Goal: Find specific page/section: Find specific page/section

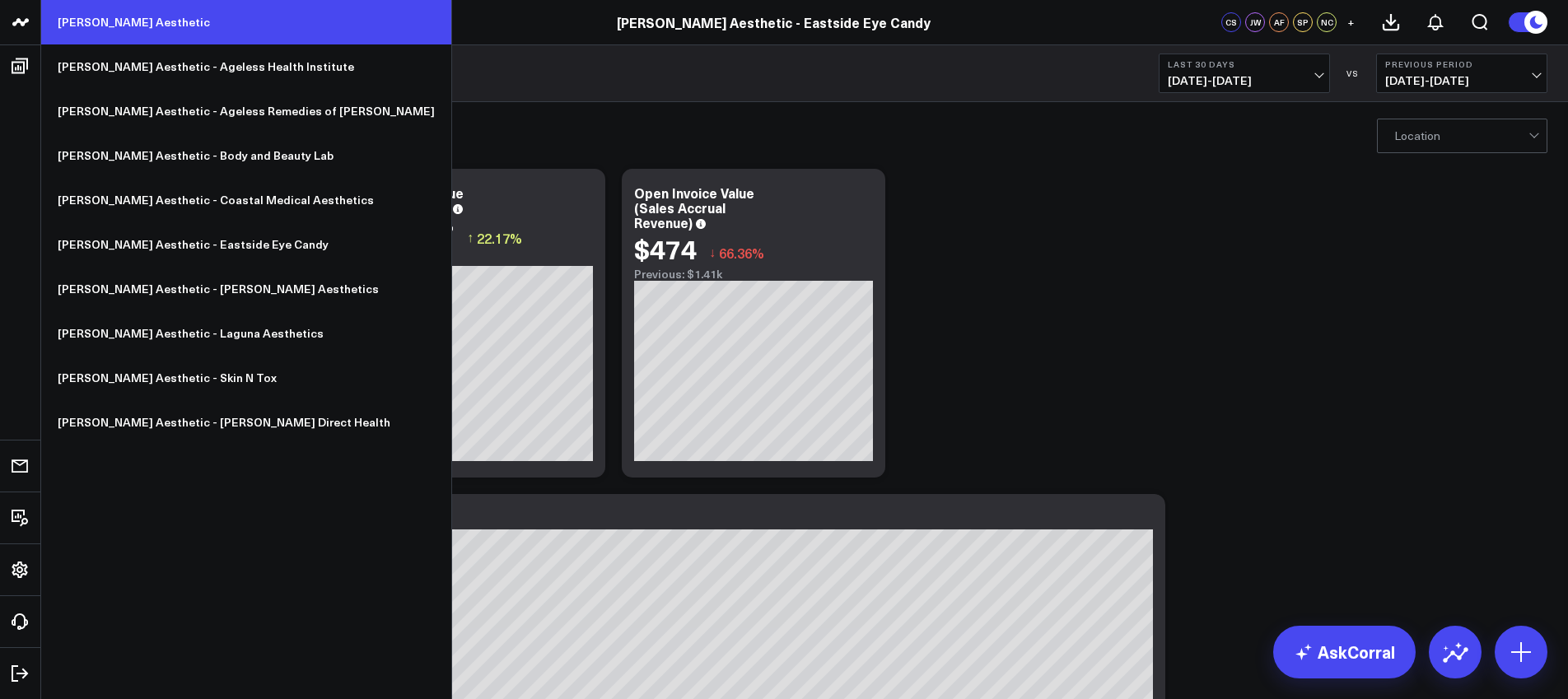
click at [121, 21] on link "[PERSON_NAME] Aesthetic" at bounding box center [246, 22] width 410 height 44
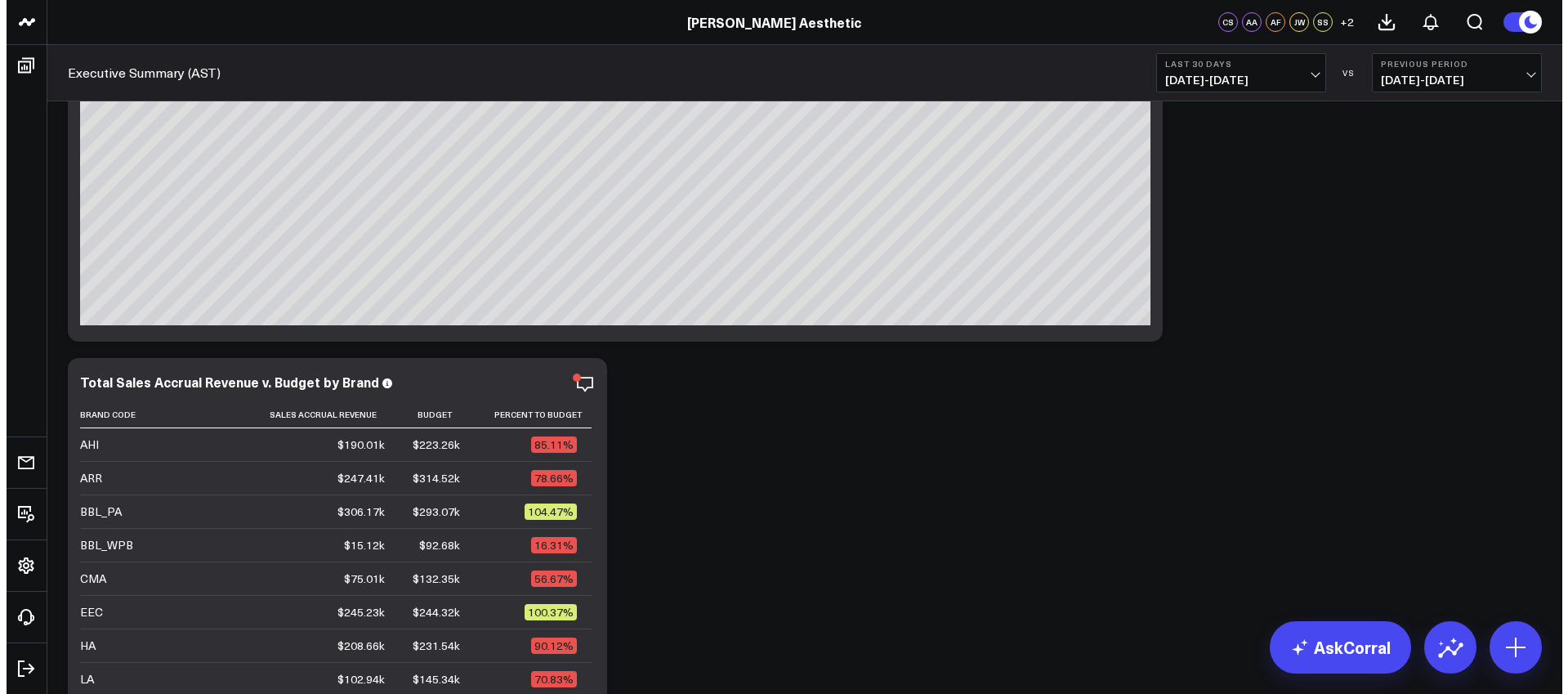
scroll to position [131, 0]
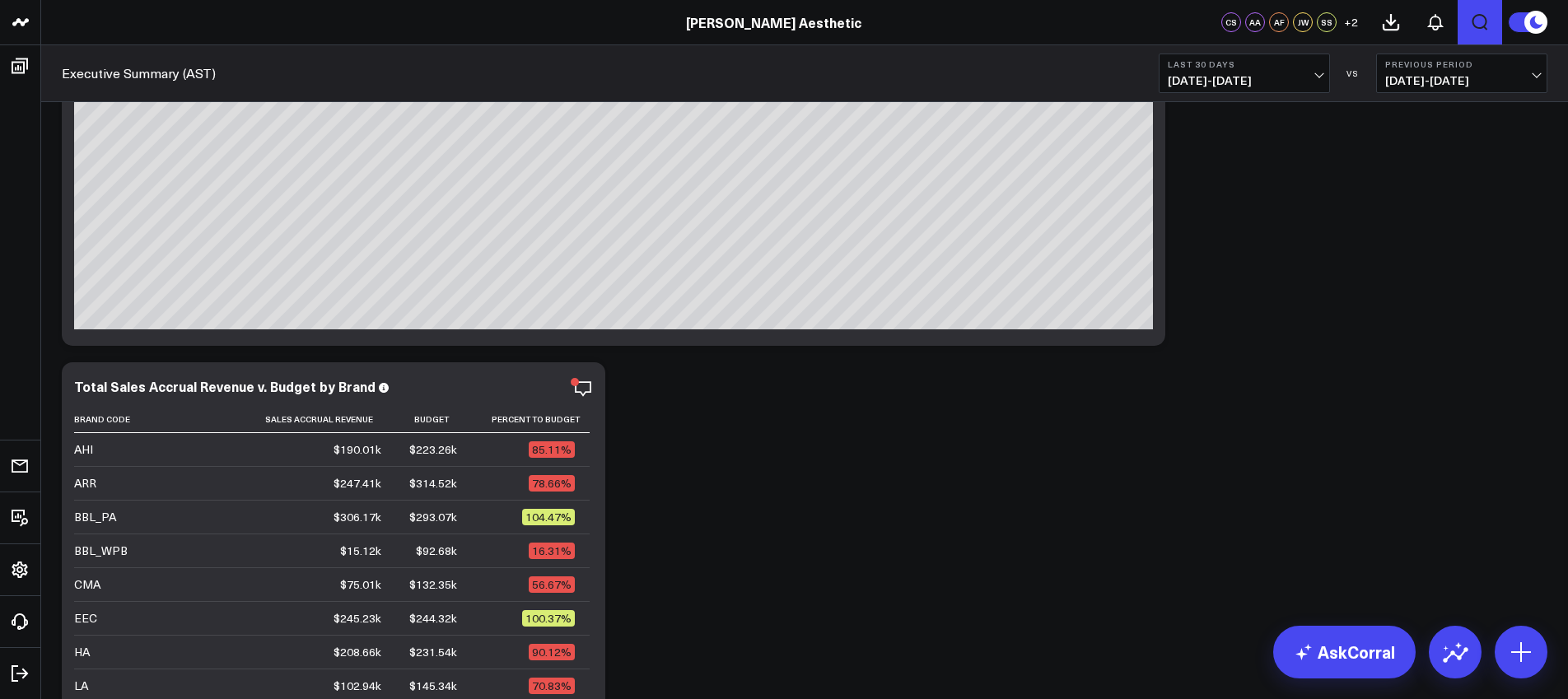
click at [1481, 23] on icon "Open search" at bounding box center [1480, 21] width 19 height 19
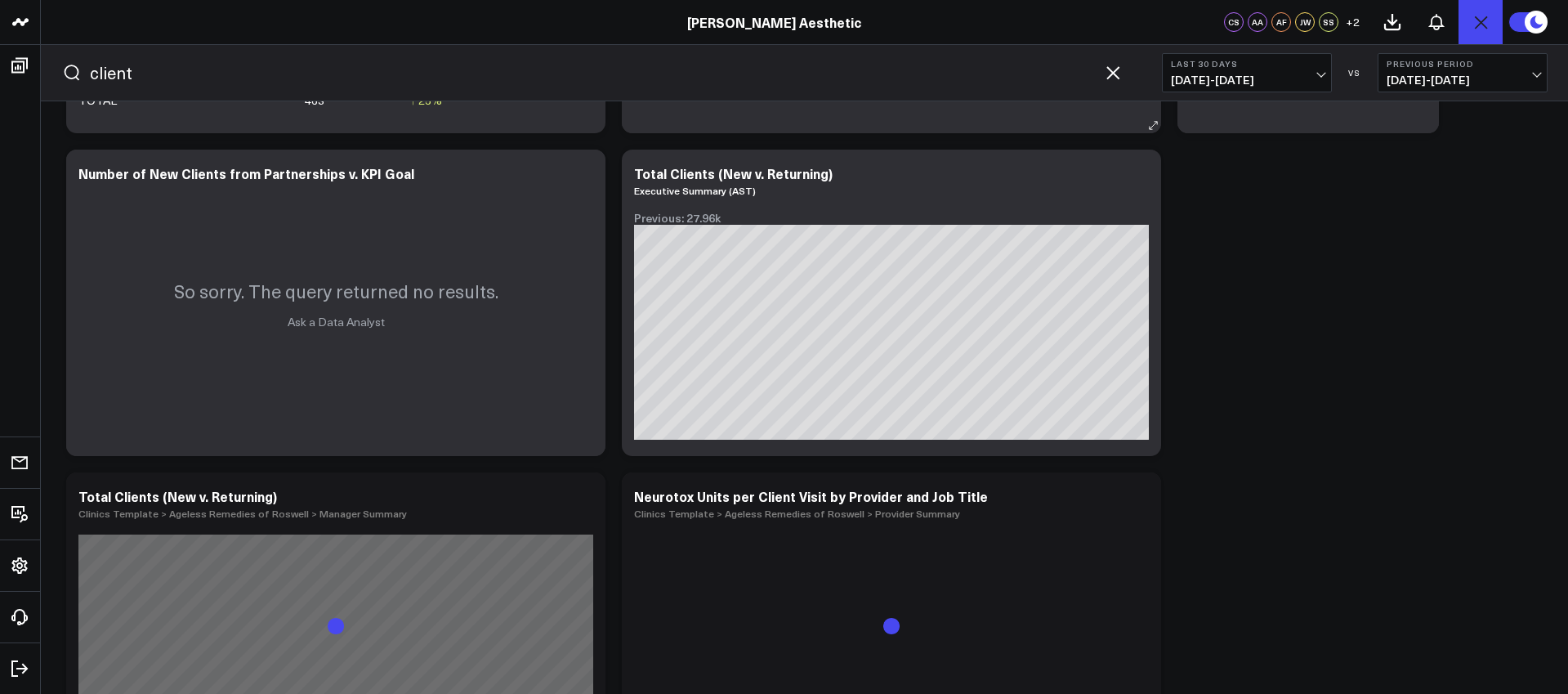
scroll to position [623, 0]
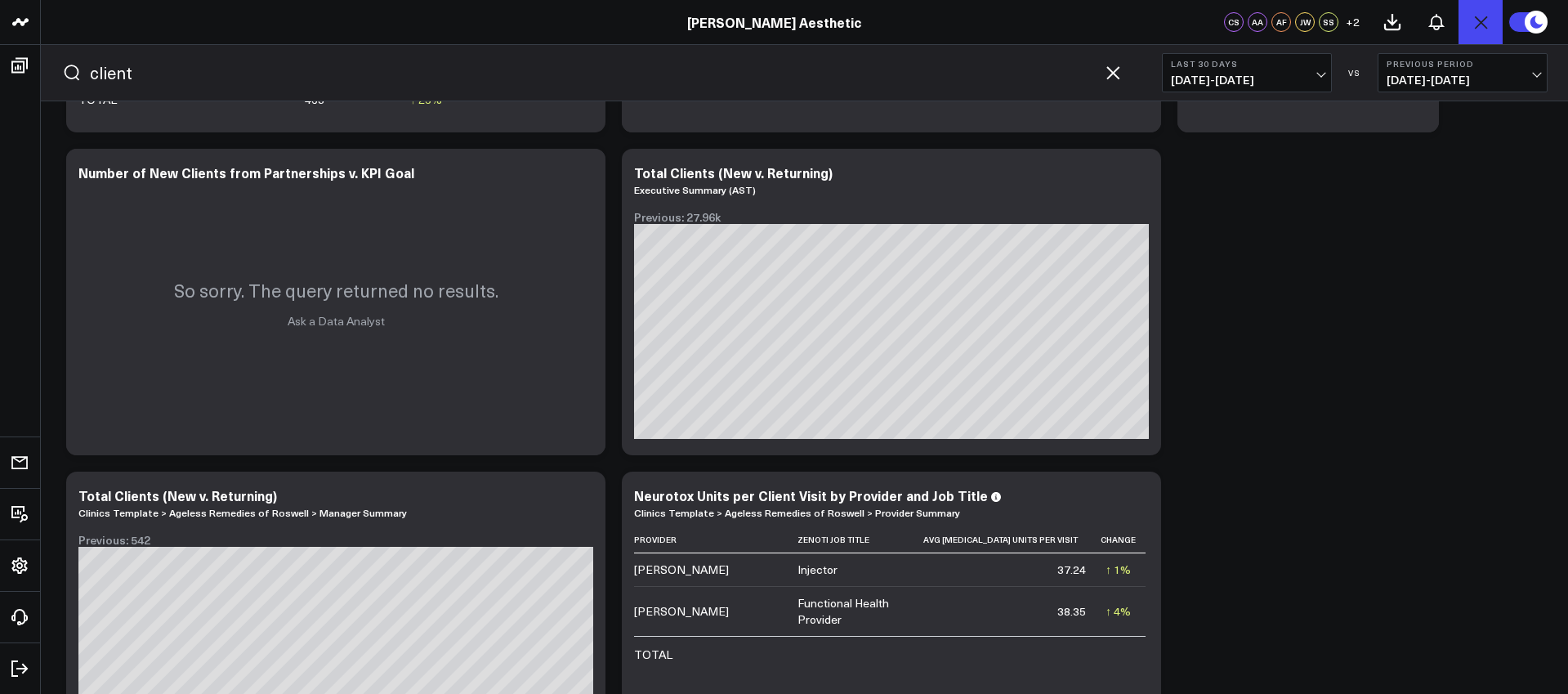
type input "client"
click at [1266, 69] on button "Last 30 Days [DATE] - [DATE]" at bounding box center [1246, 72] width 170 height 39
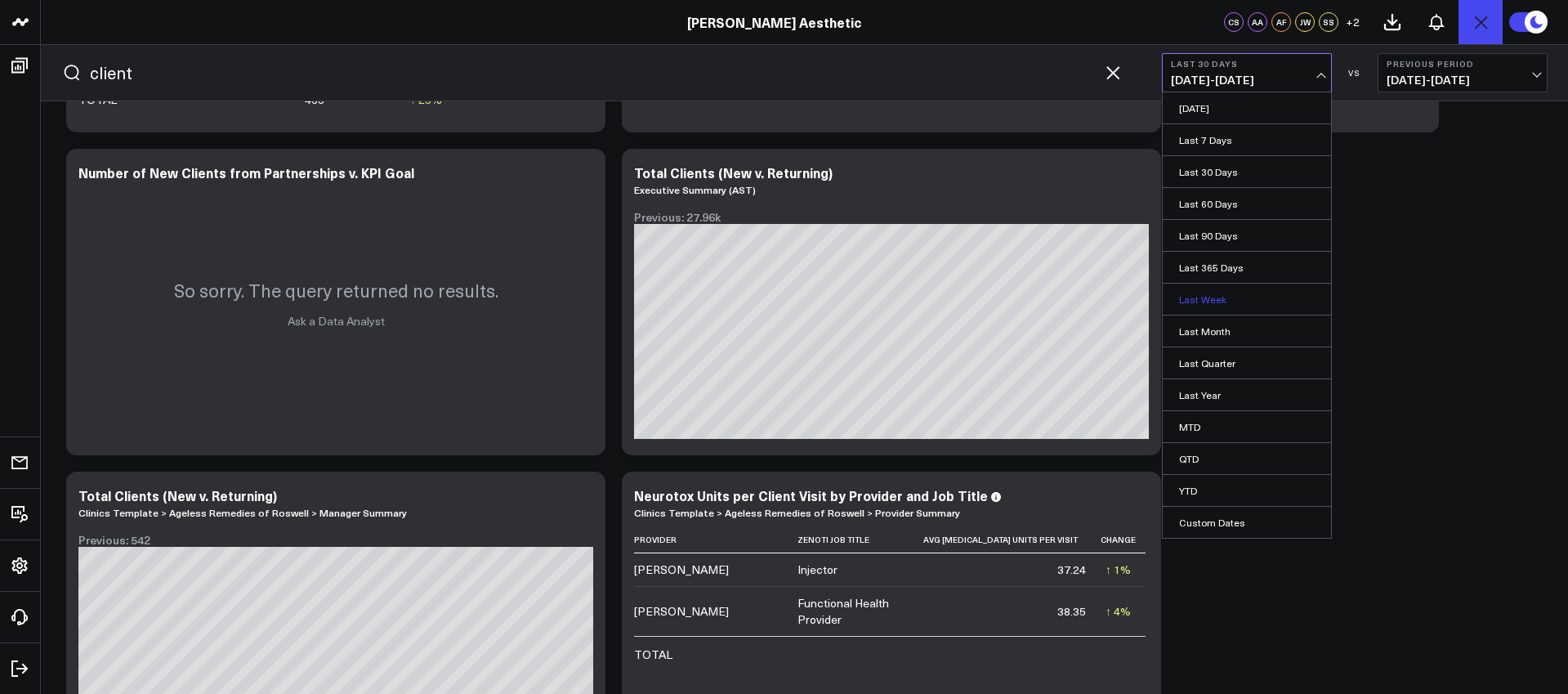
click at [1227, 300] on link "Last Week" at bounding box center [1246, 299] width 168 height 31
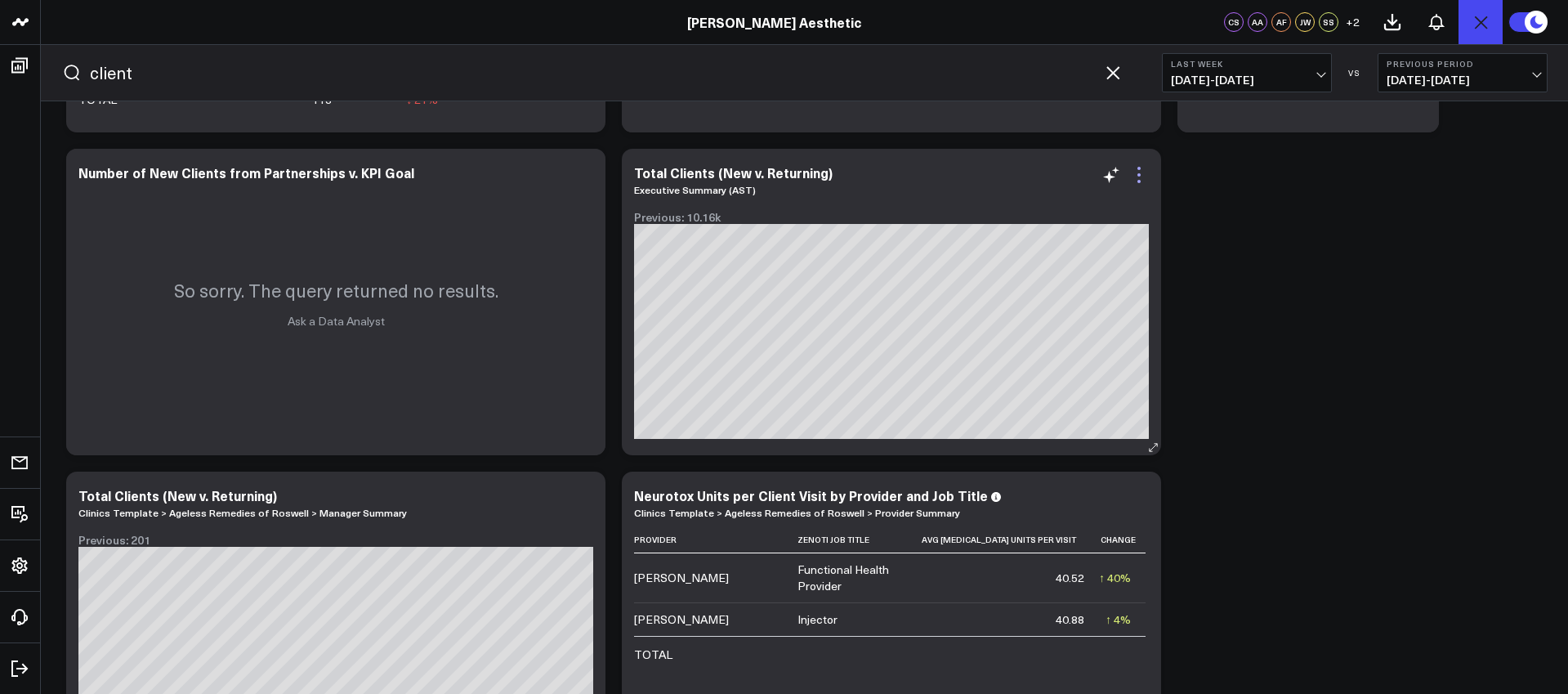
click at [1134, 176] on icon at bounding box center [1139, 175] width 19 height 19
click at [1392, 18] on icon at bounding box center [1392, 22] width 15 height 15
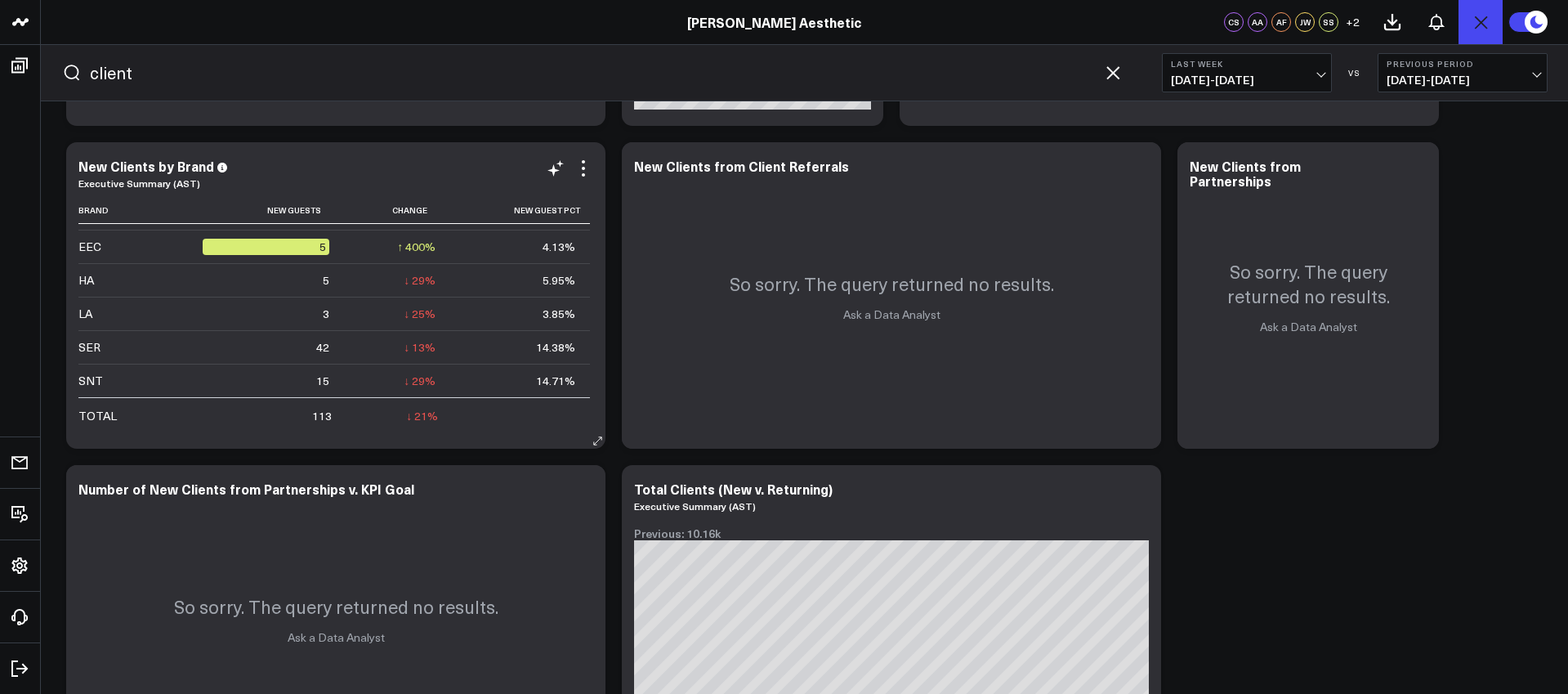
scroll to position [306, 0]
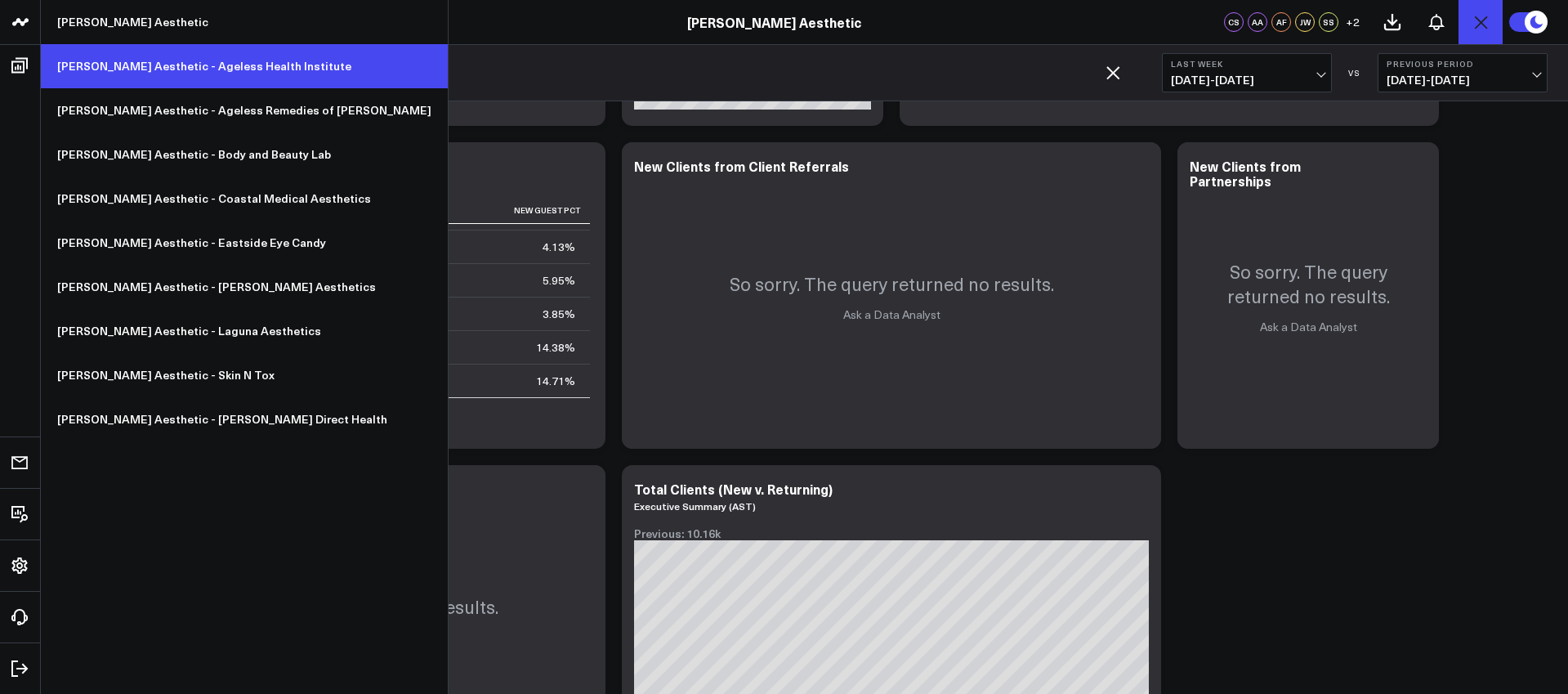
click at [127, 68] on link "[PERSON_NAME] Aesthetic - Ageless Health Institute" at bounding box center [244, 66] width 407 height 44
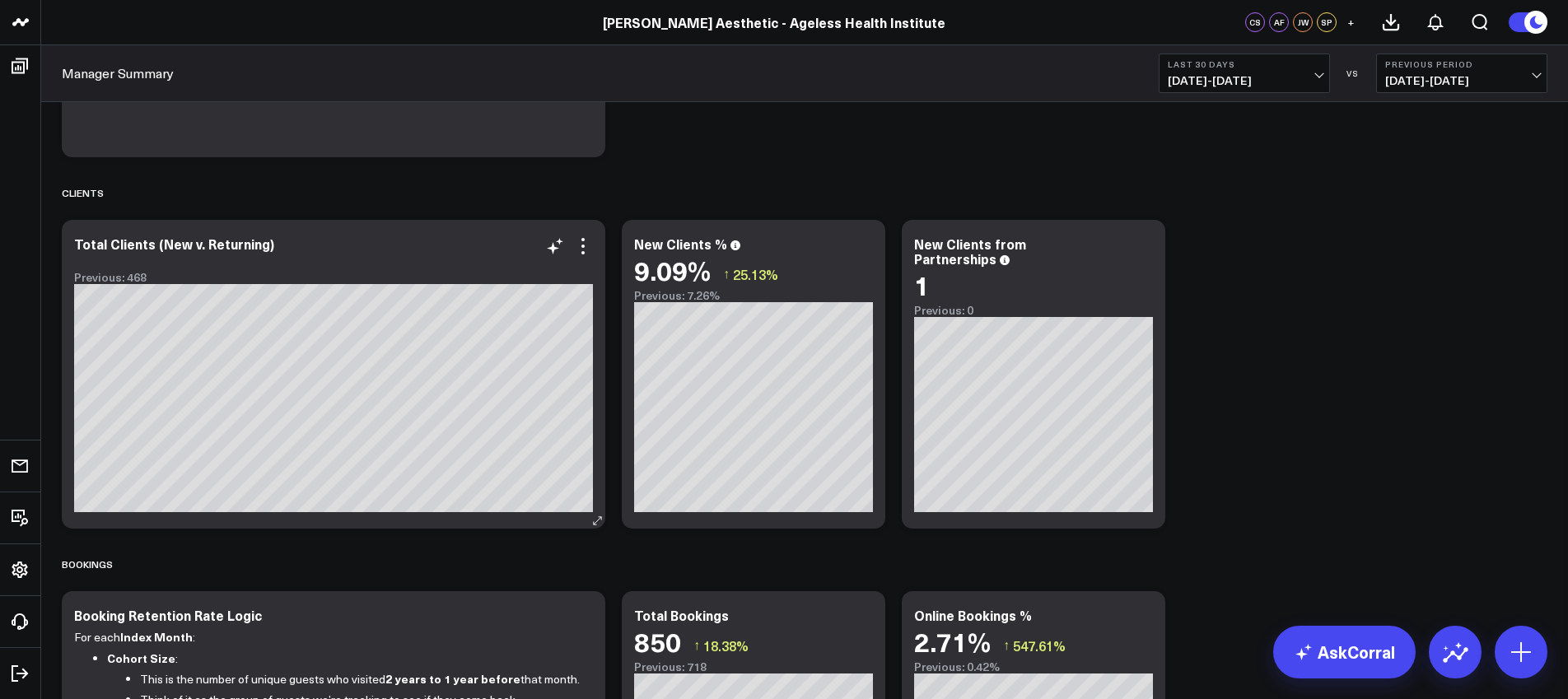
scroll to position [1295, 0]
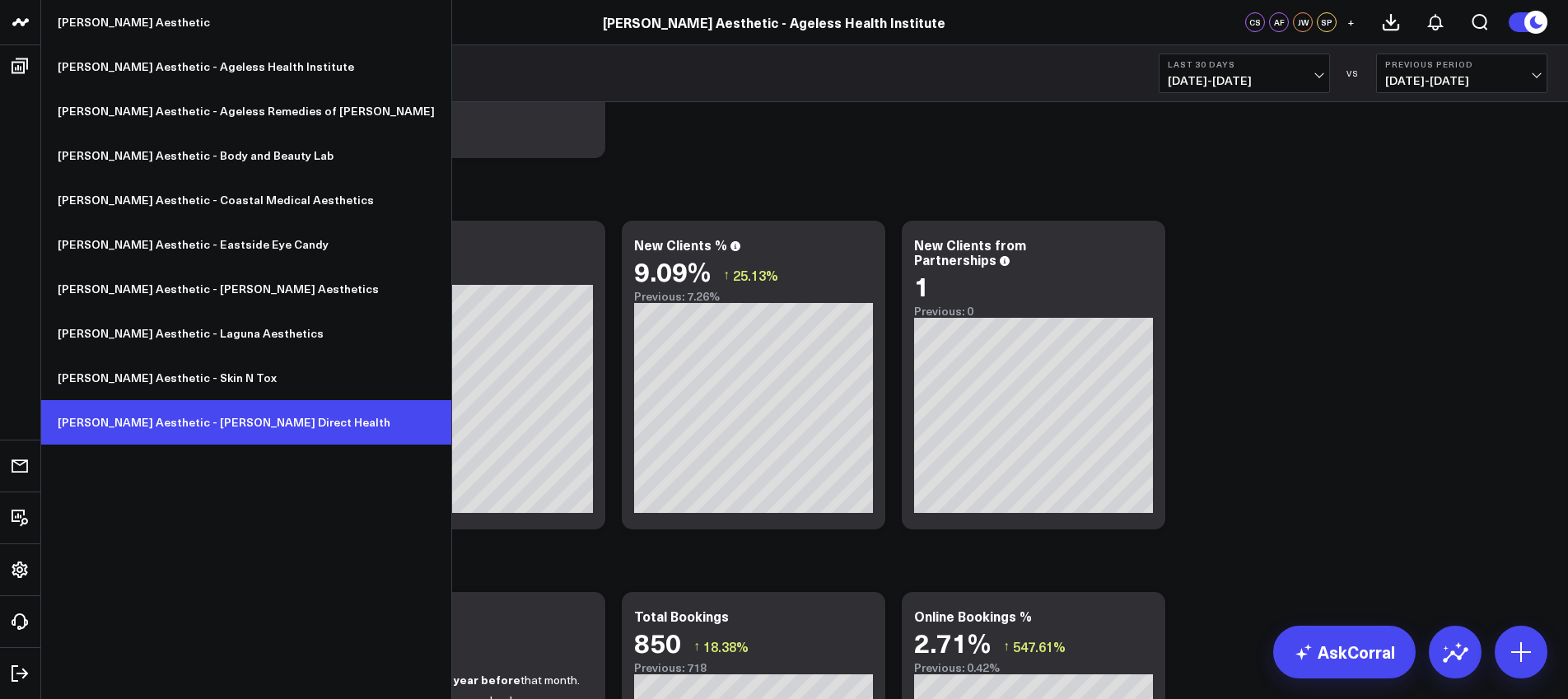
click at [209, 421] on link "[PERSON_NAME] Aesthetic - [PERSON_NAME] Direct Health" at bounding box center [246, 422] width 410 height 44
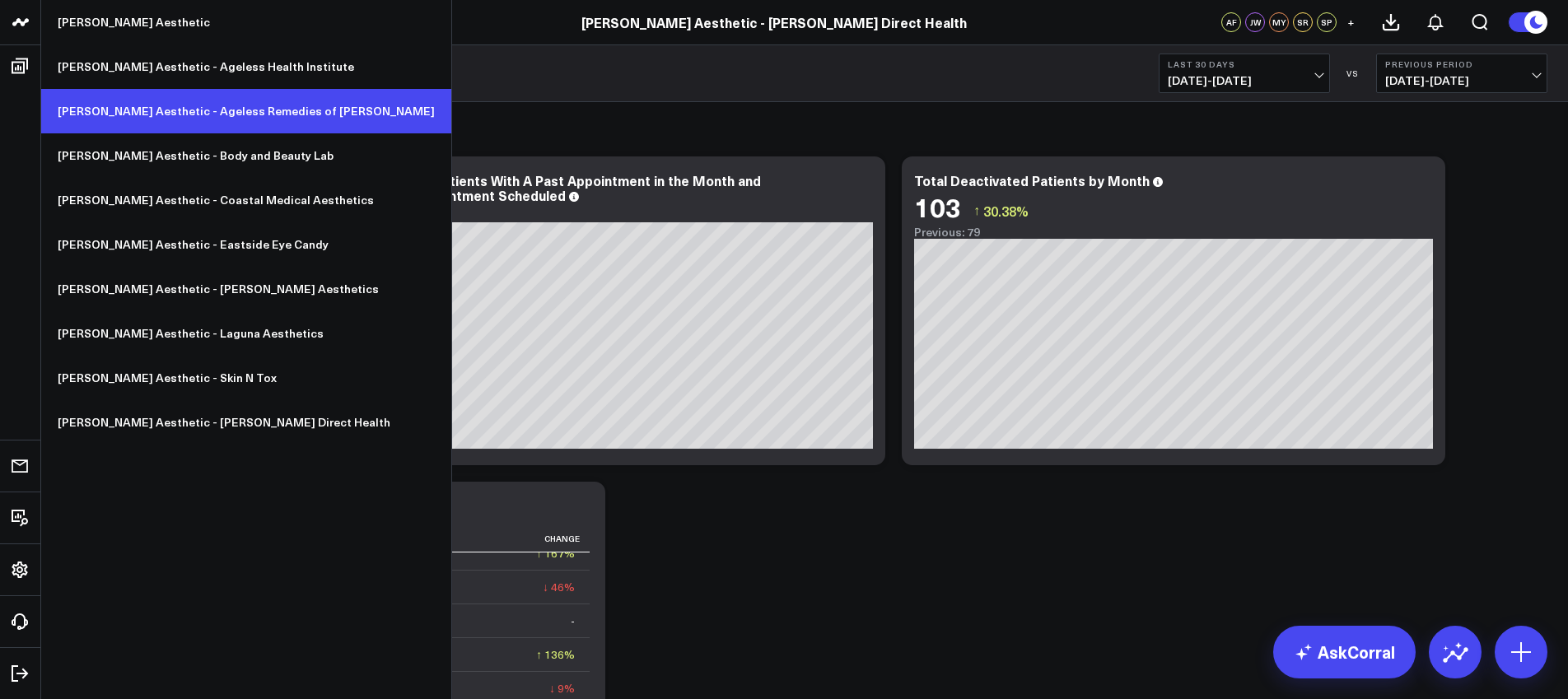
click at [193, 118] on link "[PERSON_NAME] Aesthetic - Ageless Remedies of [PERSON_NAME]" at bounding box center [246, 111] width 410 height 44
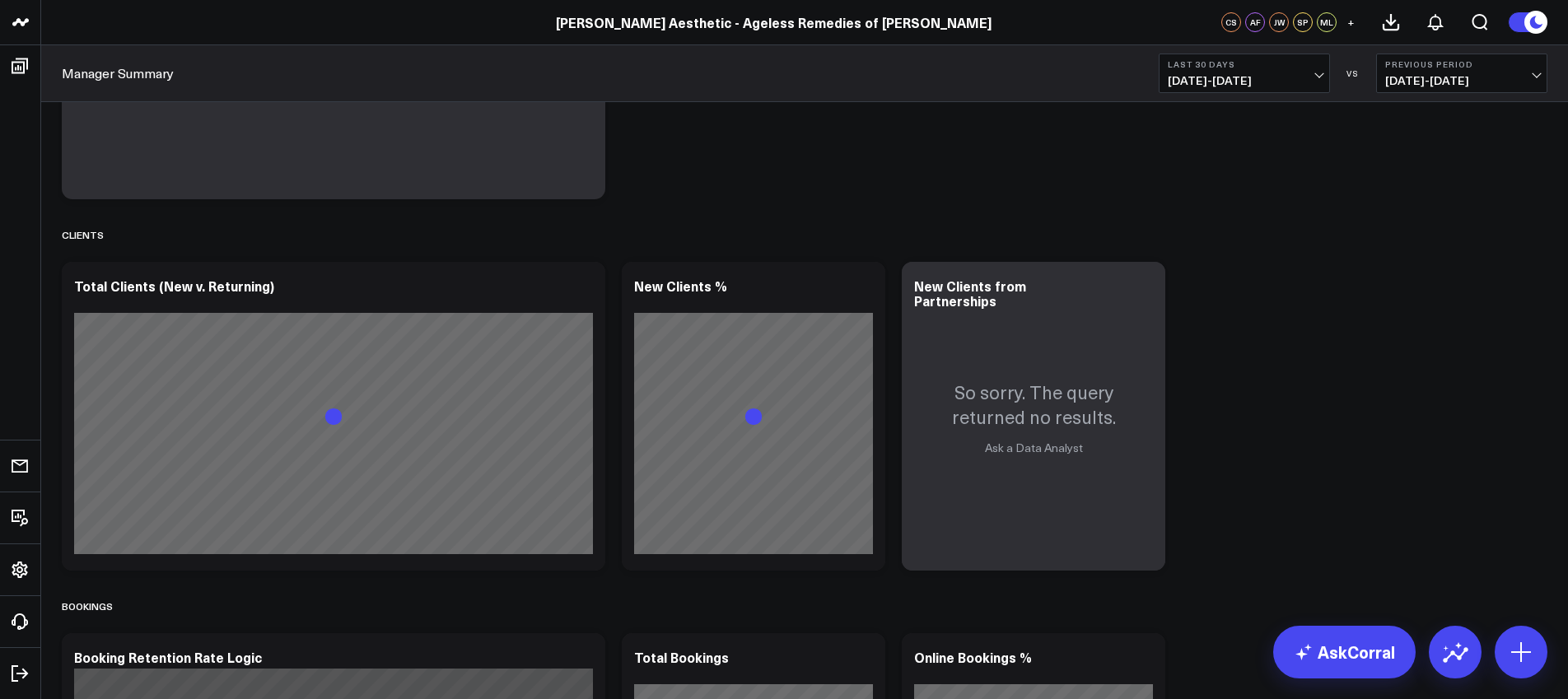
scroll to position [1326, 0]
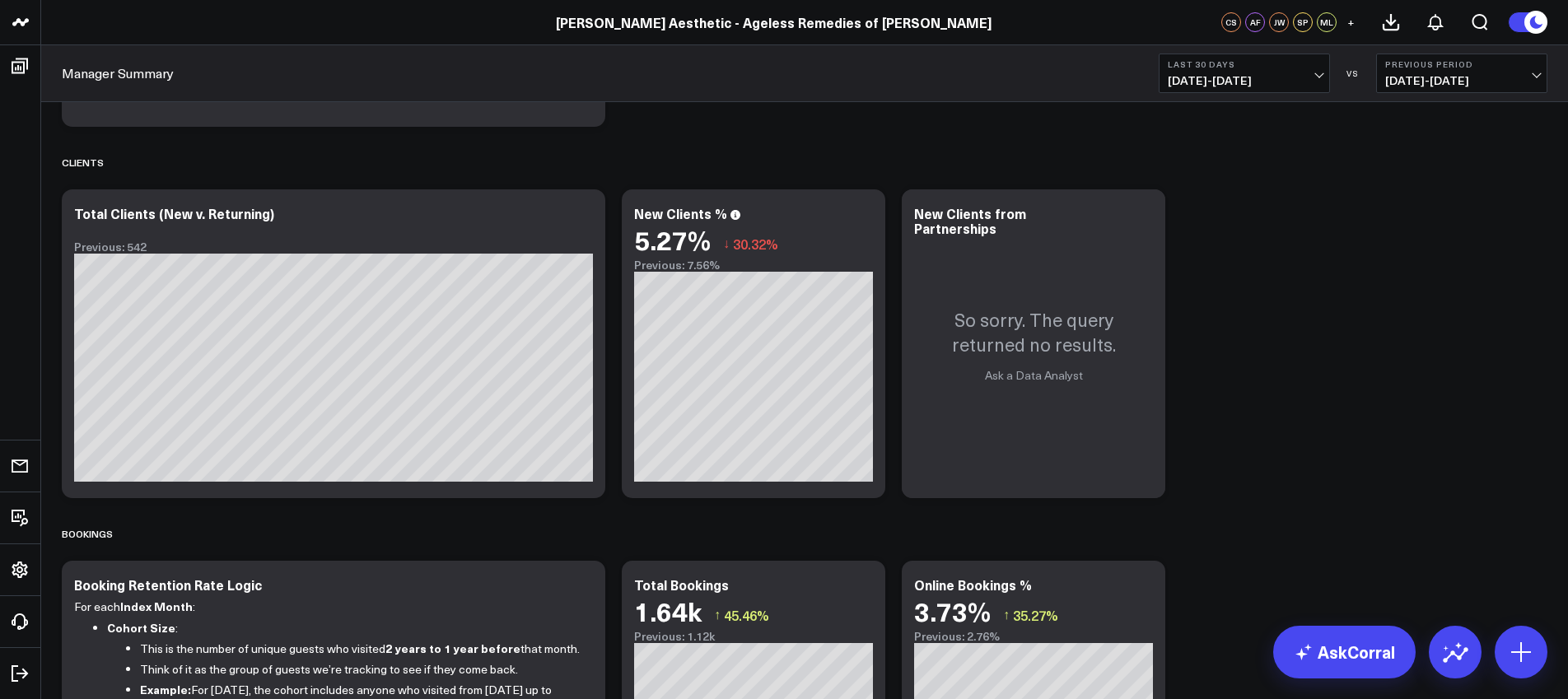
click at [1274, 69] on button "Last 30 Days [DATE] - [DATE]" at bounding box center [1245, 73] width 171 height 40
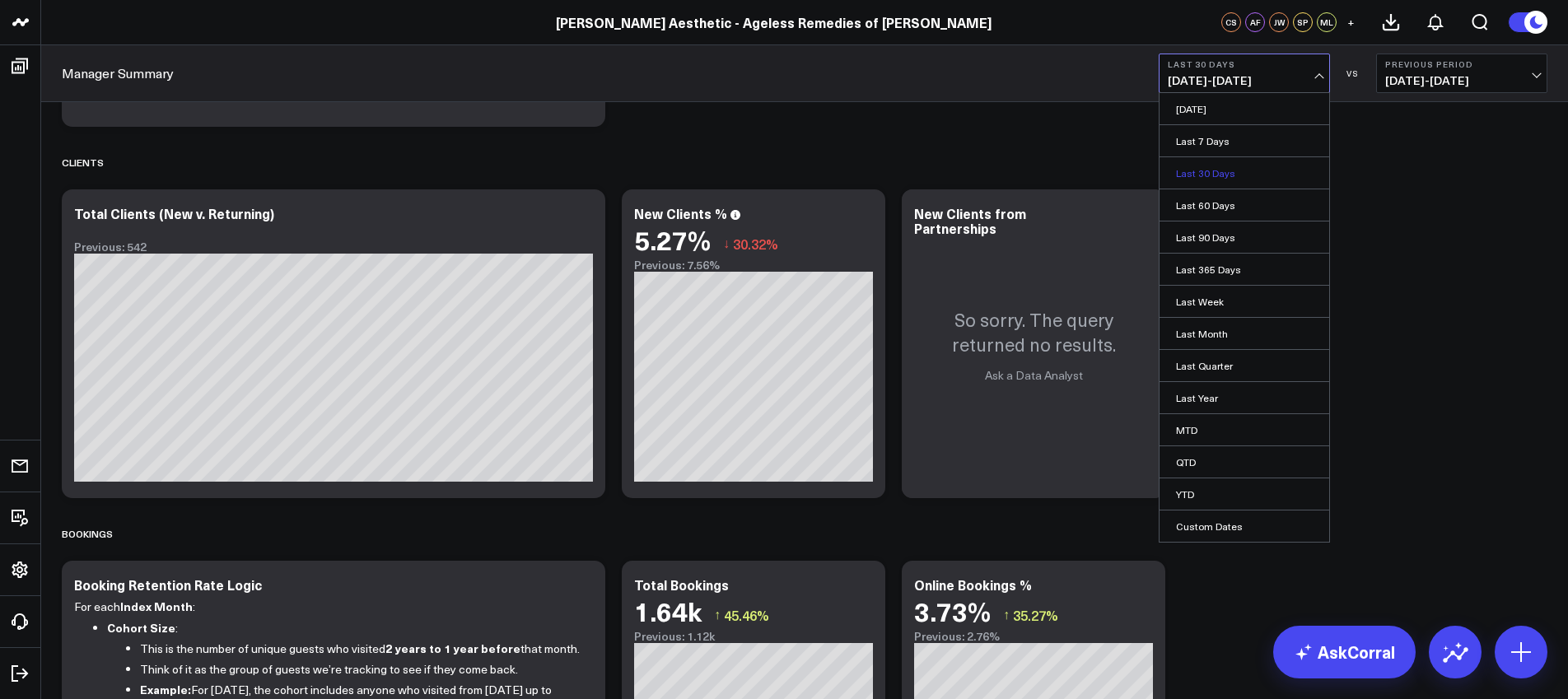
click at [1215, 171] on link "Last 30 Days" at bounding box center [1245, 173] width 170 height 31
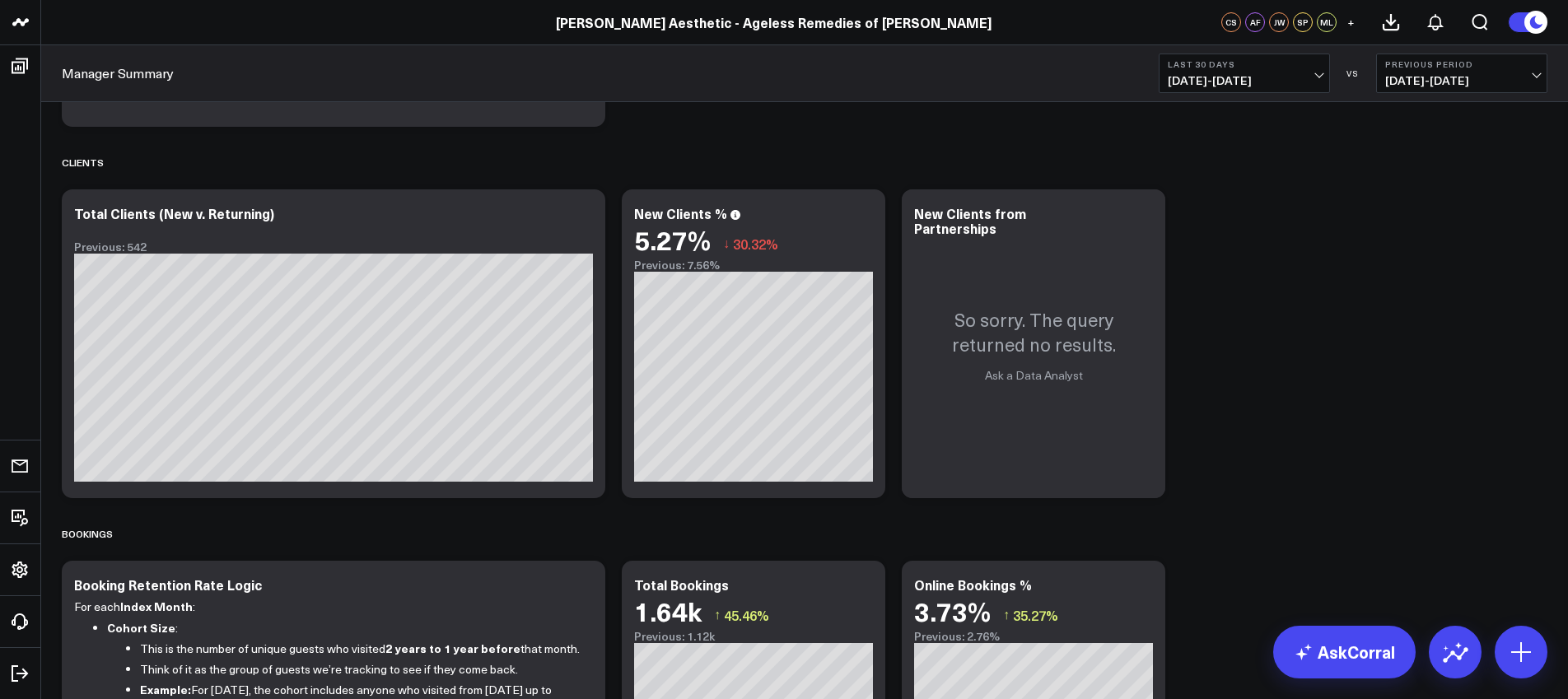
click at [1266, 59] on b "Last 30 Days" at bounding box center [1245, 64] width 153 height 10
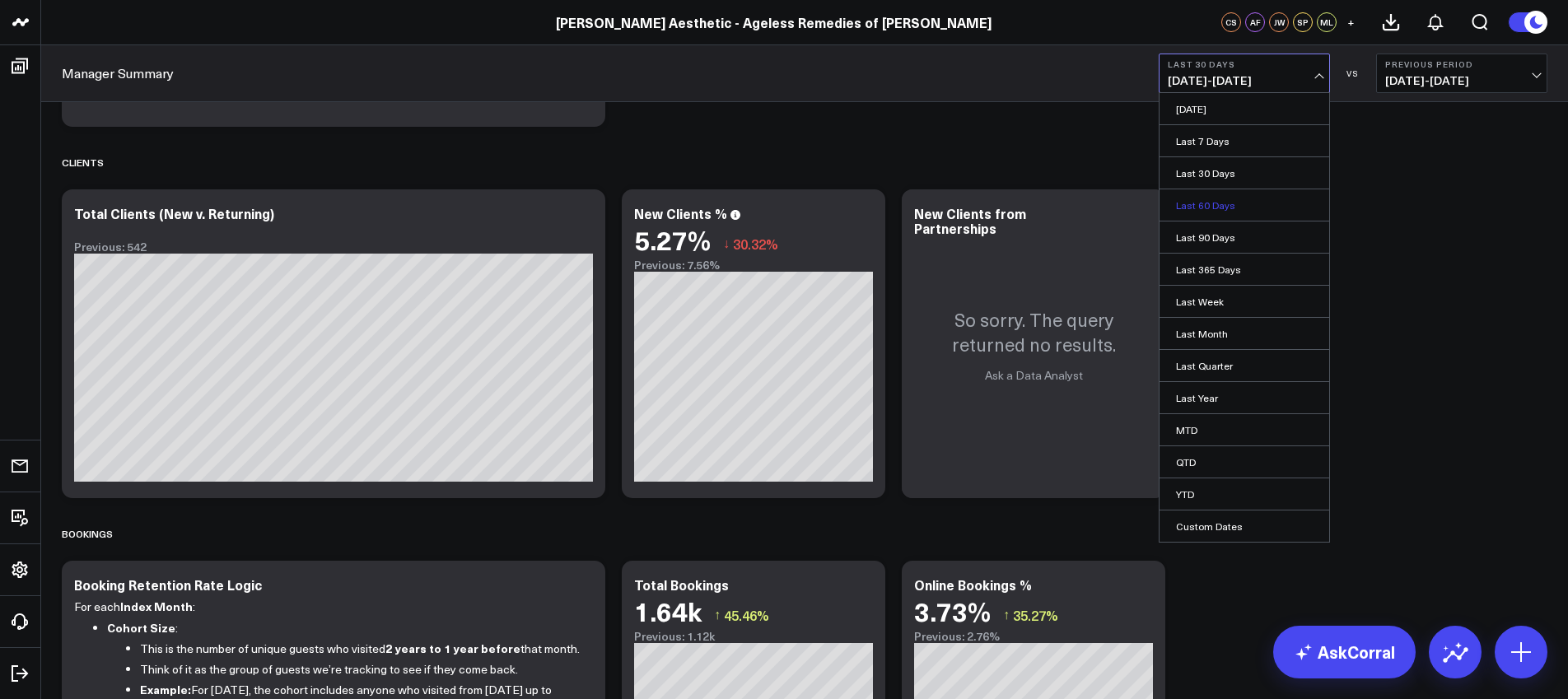
click at [1220, 198] on link "Last 60 Days" at bounding box center [1245, 205] width 170 height 31
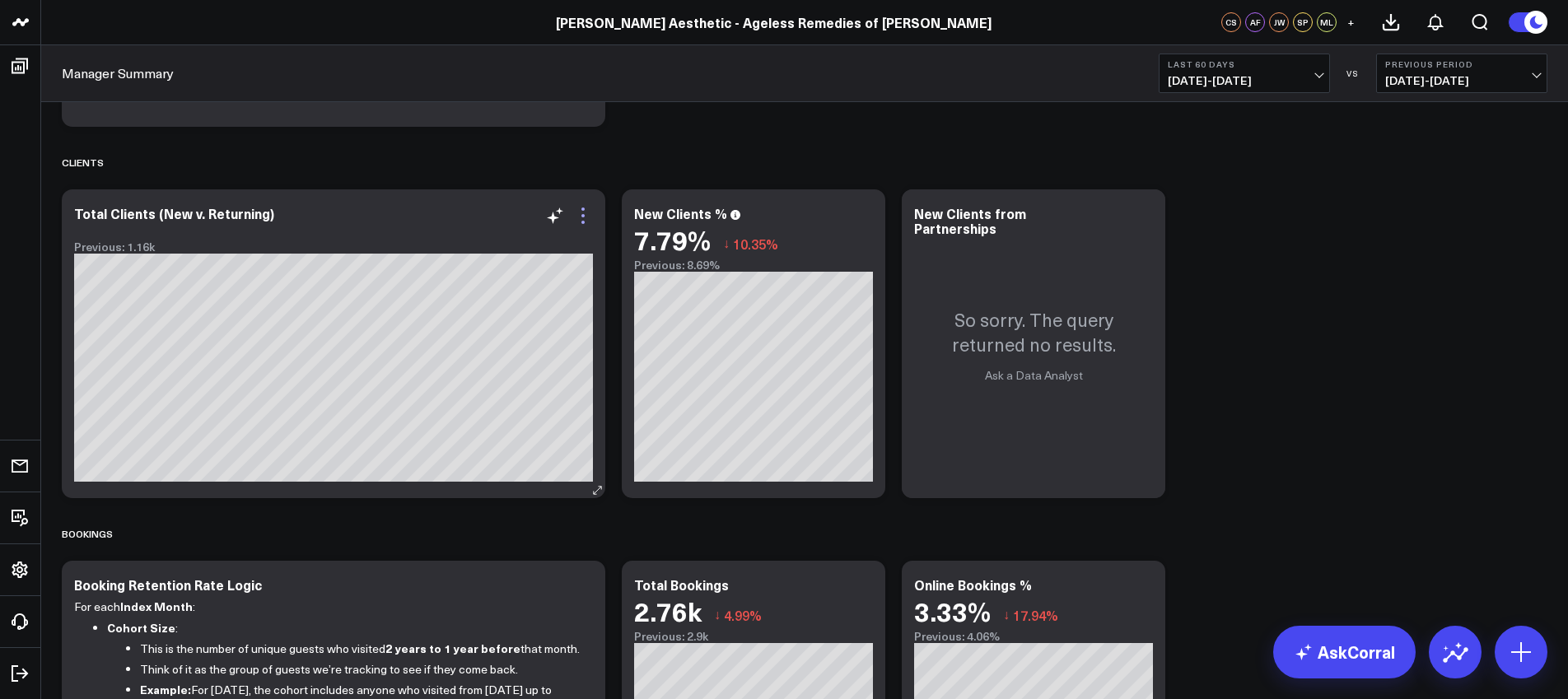
click at [583, 216] on icon at bounding box center [582, 216] width 19 height 19
click at [1390, 17] on icon at bounding box center [1391, 22] width 15 height 15
